Goal: Contribute content: Contribute content

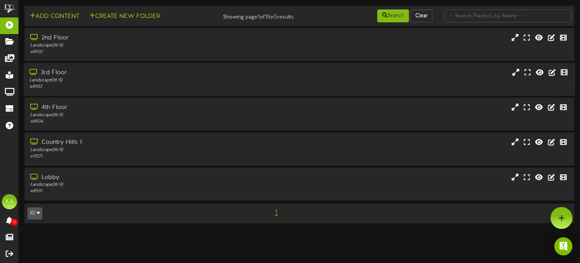
click at [135, 84] on div "# 8933" at bounding box center [138, 86] width 218 height 6
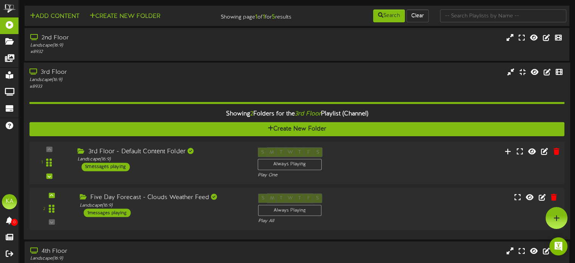
click at [207, 172] on div "1 ( 16:9" at bounding box center [297, 162] width 540 height 31
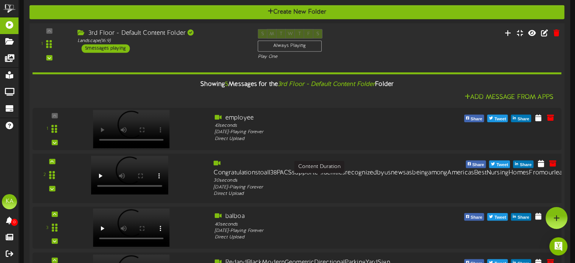
scroll to position [113, 0]
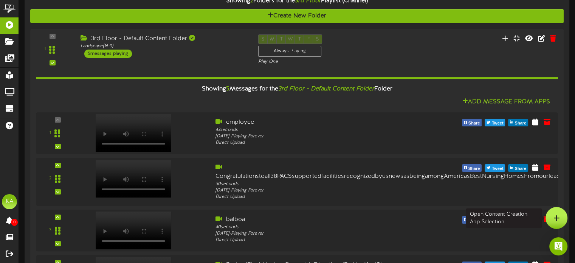
click at [556, 219] on icon at bounding box center [556, 217] width 6 height 7
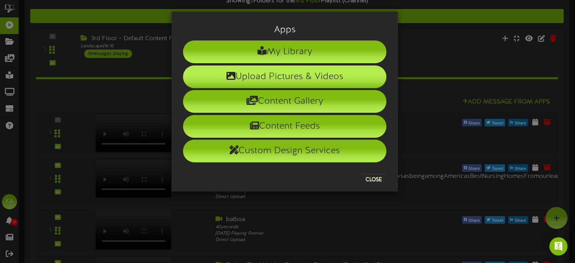
click at [334, 77] on li "Upload Pictures & Videos" at bounding box center [284, 76] width 203 height 23
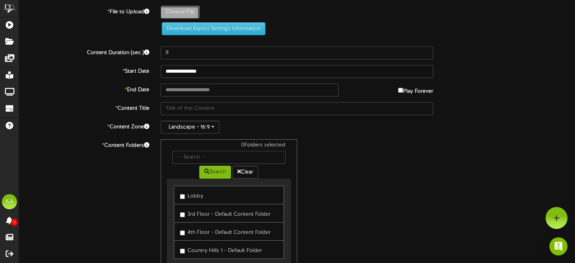
type input "**********"
type input "Untitleddesign25"
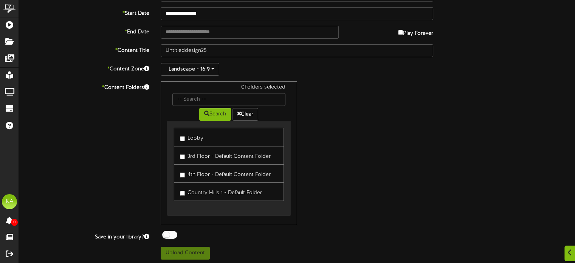
scroll to position [76, 0]
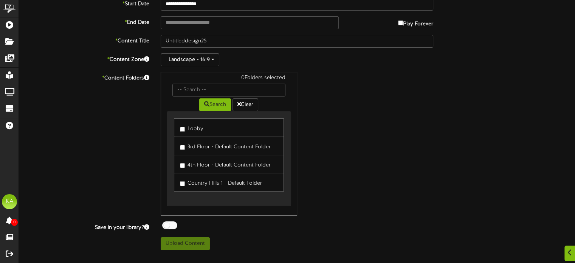
click at [191, 125] on label "Lobby" at bounding box center [191, 127] width 23 height 10
drag, startPoint x: 192, startPoint y: 139, endPoint x: 198, endPoint y: 147, distance: 10.4
click at [192, 139] on link "3rd Floor - Default Content Folder" at bounding box center [229, 145] width 110 height 19
click at [199, 145] on label "3rd Floor - Default Content Folder" at bounding box center [225, 146] width 91 height 10
click at [200, 160] on label "4th Floor - Default Content Folder" at bounding box center [225, 164] width 91 height 10
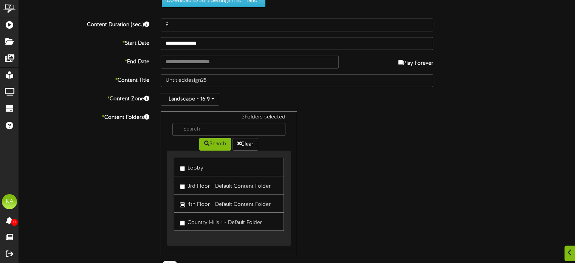
scroll to position [0, 0]
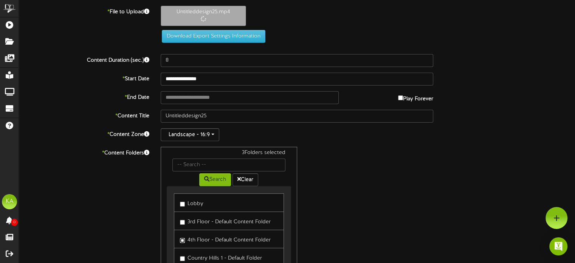
type input "36"
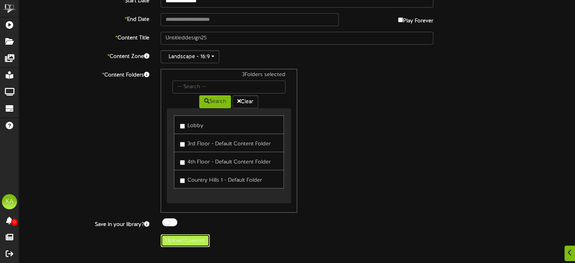
click at [196, 237] on button "Upload Content" at bounding box center [185, 240] width 49 height 13
type input "**********"
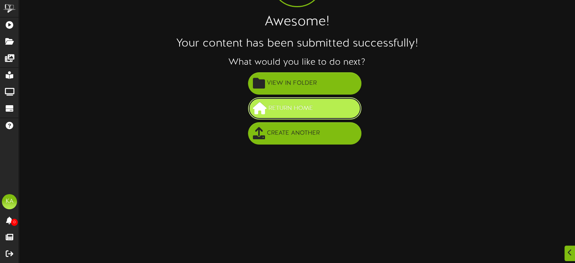
click at [282, 104] on span "Return Home" at bounding box center [290, 108] width 48 height 12
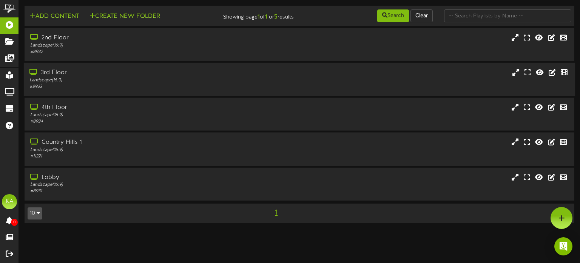
click at [238, 93] on div "3rd Floor Landscape ( 16:9 ) # 8933" at bounding box center [300, 79] width 552 height 33
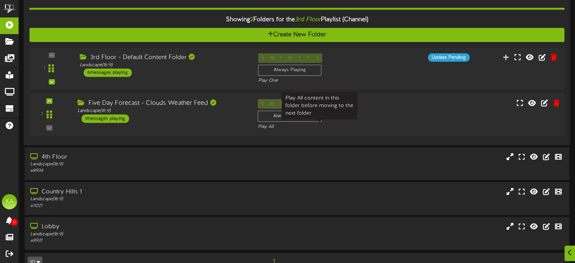
scroll to position [110, 0]
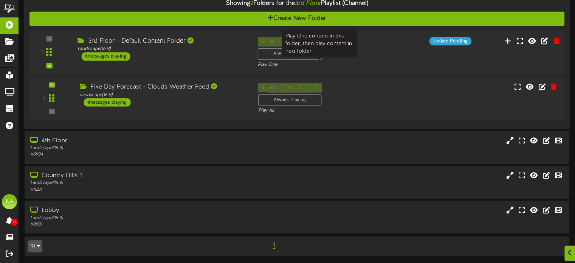
click at [335, 63] on div "Play One" at bounding box center [320, 64] width 124 height 6
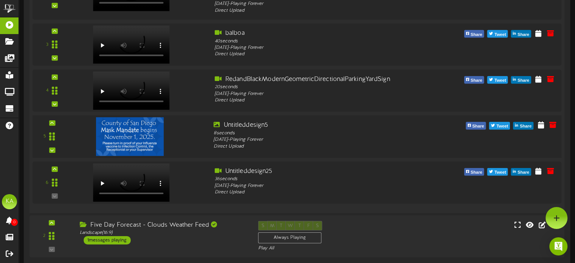
scroll to position [223, 0]
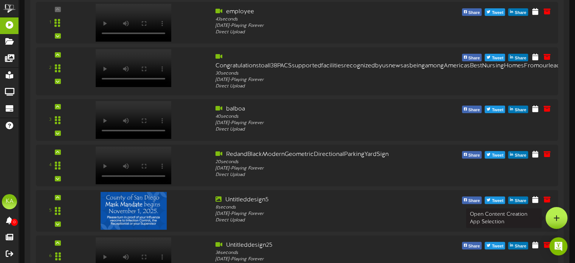
click at [554, 218] on icon at bounding box center [556, 217] width 6 height 7
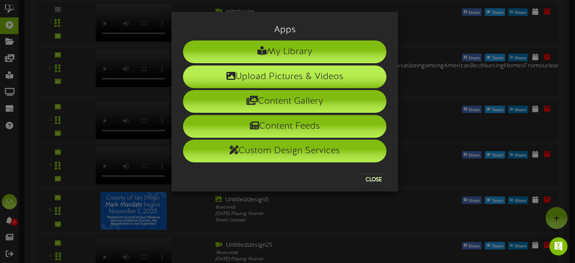
click at [275, 76] on li "Upload Pictures & Videos" at bounding box center [284, 76] width 203 height 23
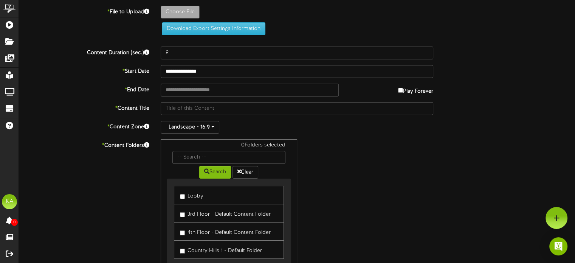
click at [182, 18] on label "Choose File" at bounding box center [180, 12] width 39 height 13
type input "**********"
type input "week53"
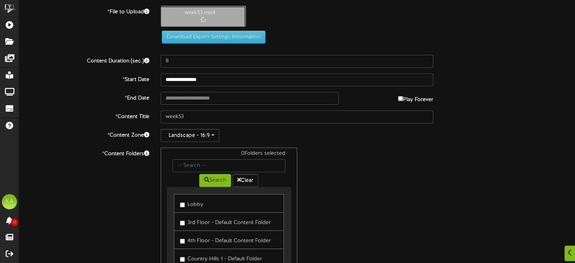
scroll to position [113, 0]
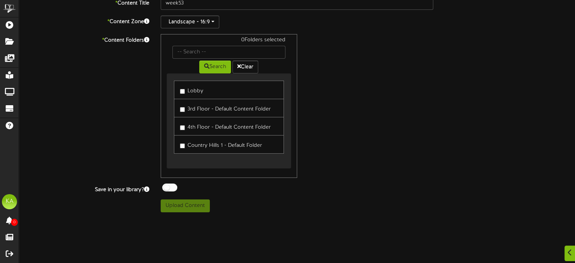
click at [197, 88] on label "Lobby" at bounding box center [191, 90] width 23 height 10
click at [200, 113] on link "3rd Floor - Default Content Folder" at bounding box center [229, 108] width 110 height 19
click at [203, 105] on label "3rd Floor - Default Content Folder" at bounding box center [225, 108] width 91 height 10
click at [206, 125] on label "4th Floor - Default Content Folder" at bounding box center [225, 126] width 91 height 10
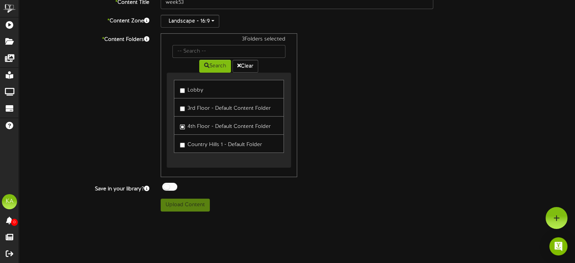
scroll to position [113, 0]
type input "76"
click at [190, 207] on button "Upload Content" at bounding box center [185, 205] width 49 height 13
type input "**********"
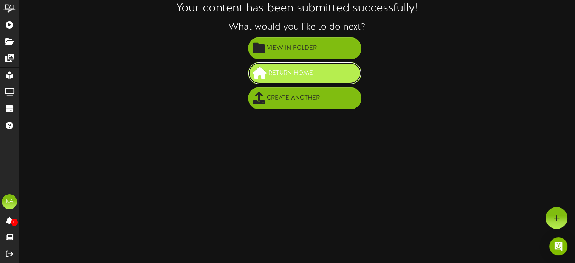
click at [316, 78] on button "Return Home" at bounding box center [304, 73] width 113 height 22
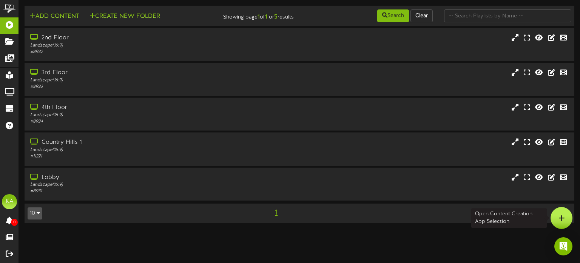
click at [567, 213] on div at bounding box center [562, 218] width 22 height 22
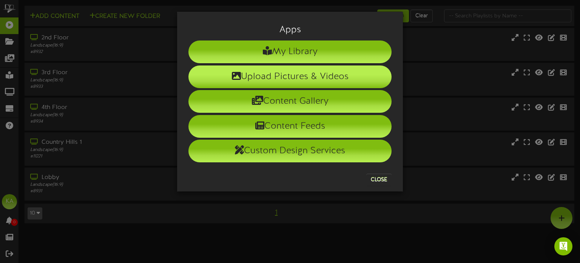
click at [328, 75] on li "Upload Pictures & Videos" at bounding box center [290, 76] width 203 height 23
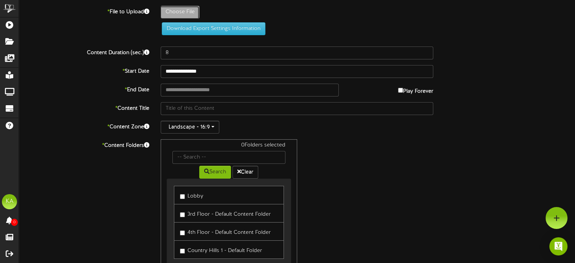
type input "**********"
type input "week6"
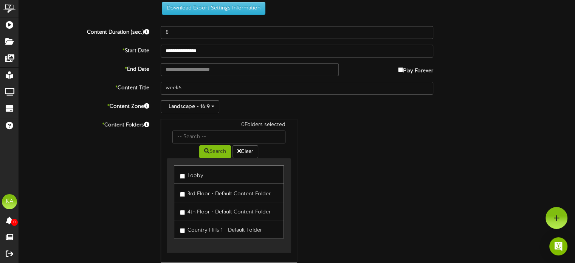
scroll to position [66, 0]
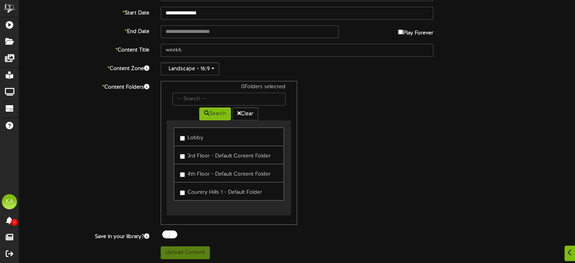
click at [195, 134] on label "Lobby" at bounding box center [191, 136] width 23 height 10
click at [201, 155] on label "3rd Floor - Default Content Folder" at bounding box center [225, 155] width 91 height 10
click at [206, 170] on label "4th Floor - Default Content Folder" at bounding box center [225, 173] width 91 height 10
type input "38"
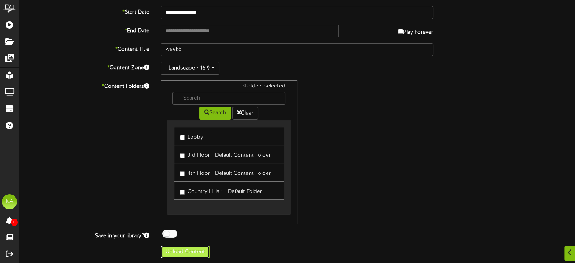
click at [168, 251] on button "Upload Content" at bounding box center [185, 251] width 49 height 13
type input "**********"
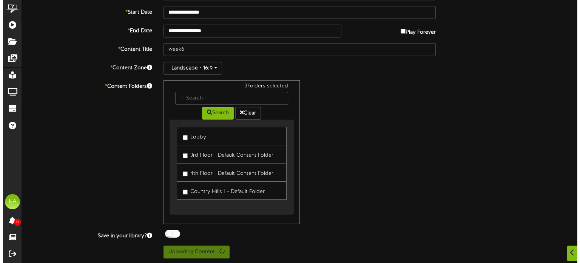
scroll to position [0, 0]
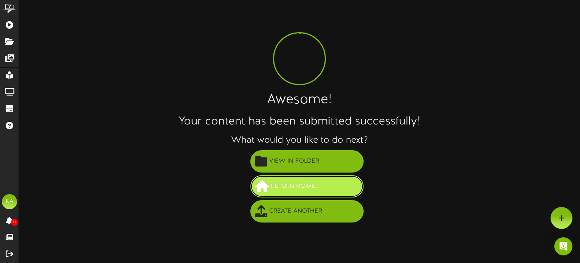
click at [320, 185] on button "Return Home" at bounding box center [306, 186] width 113 height 22
